Goal: Navigation & Orientation: Find specific page/section

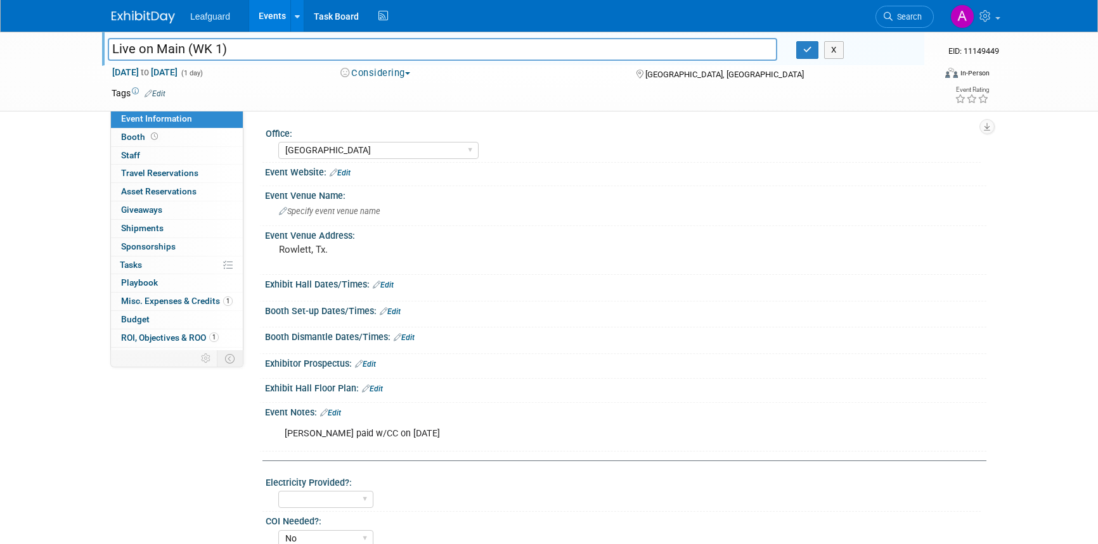
select select "[GEOGRAPHIC_DATA]"
select select "No"
select select "Credit Card"
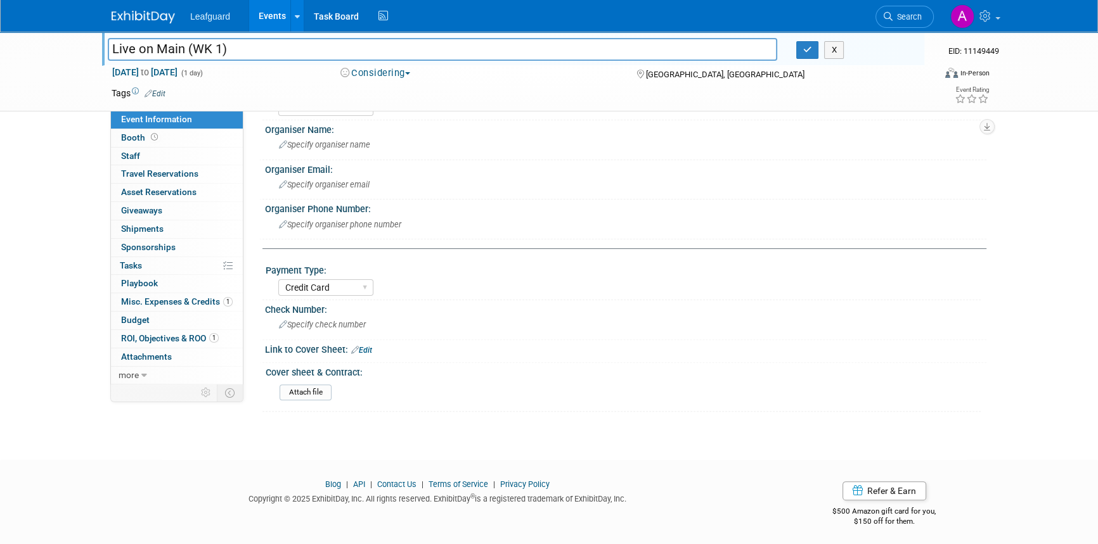
click at [136, 16] on img at bounding box center [143, 17] width 63 height 13
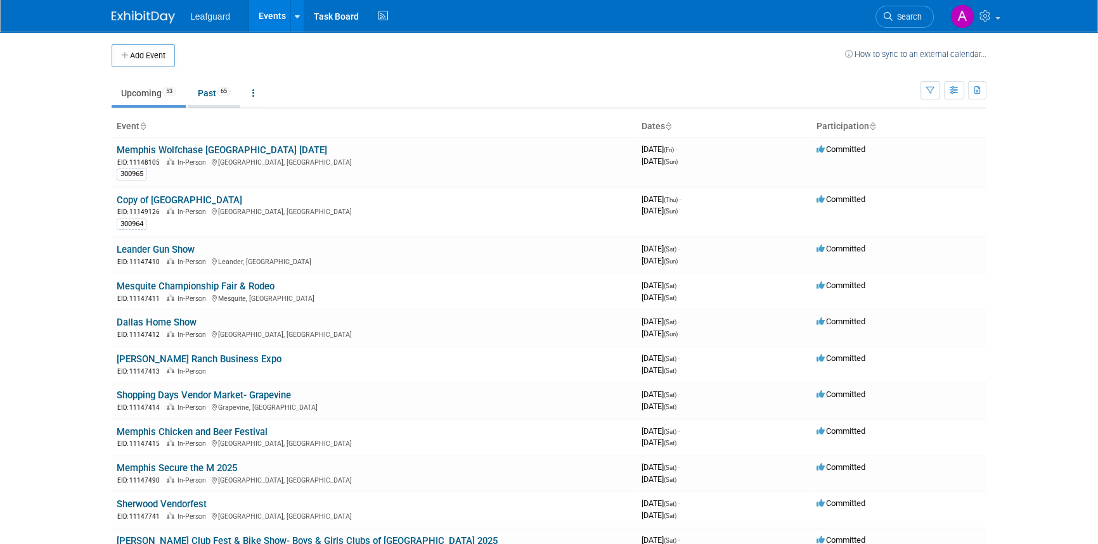
click at [211, 93] on link "Past 65" at bounding box center [214, 93] width 52 height 24
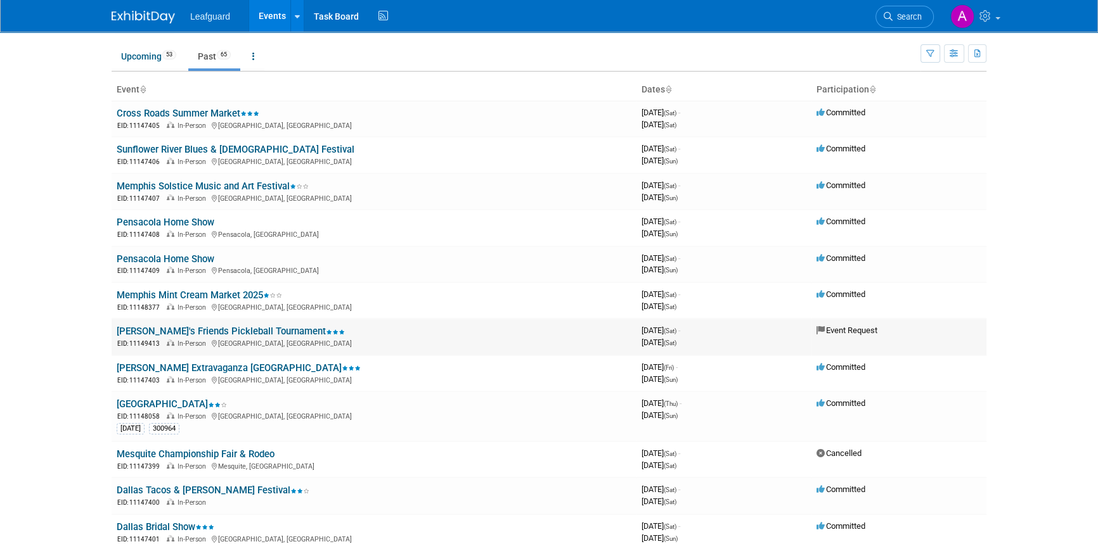
scroll to position [57, 0]
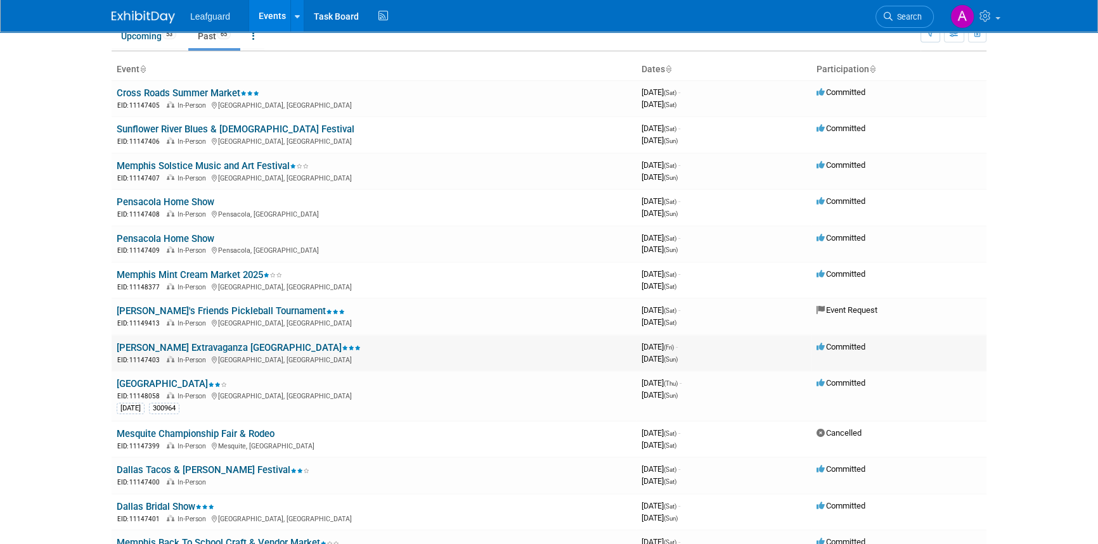
click at [203, 342] on link "[PERSON_NAME] Extravaganza [GEOGRAPHIC_DATA]" at bounding box center [239, 347] width 244 height 11
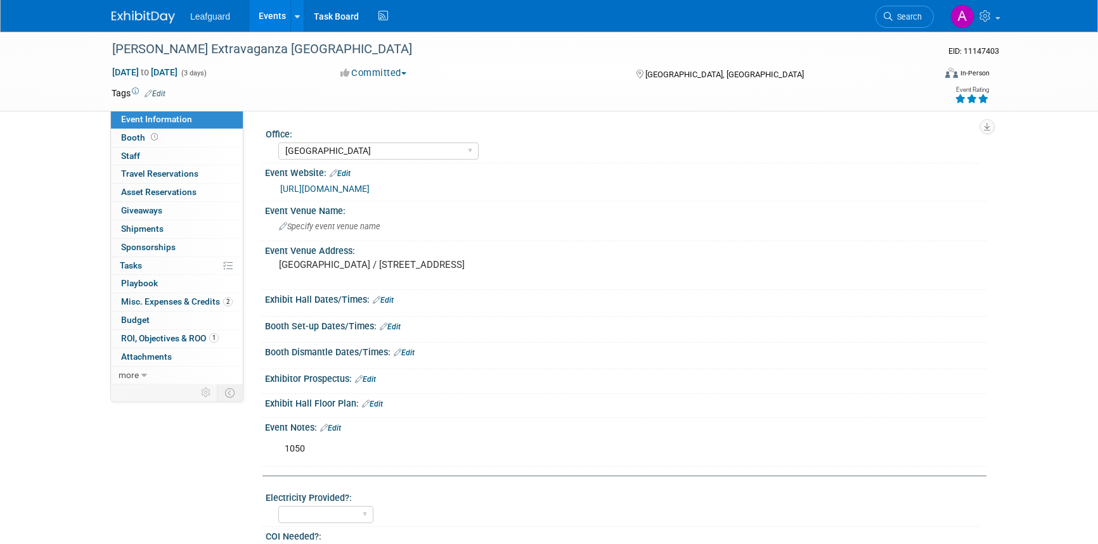
select select "[GEOGRAPHIC_DATA]"
click at [149, 14] on img at bounding box center [143, 17] width 63 height 13
